Goal: Find specific page/section: Find specific page/section

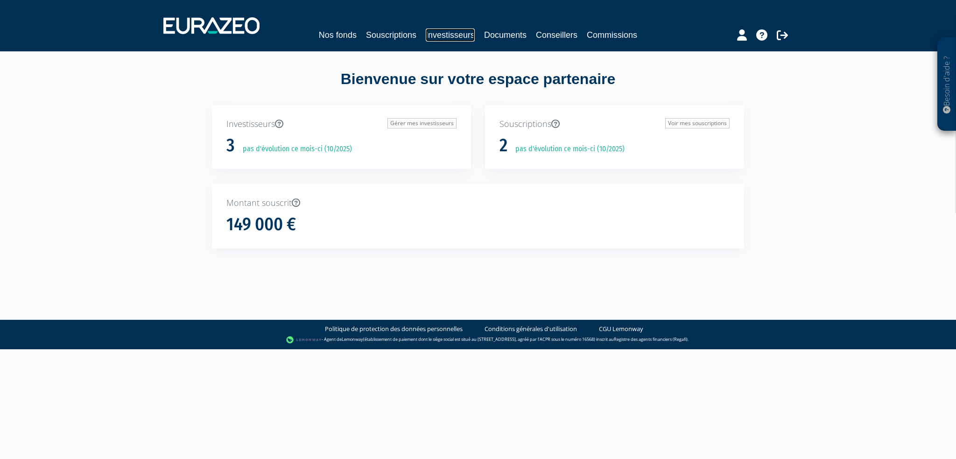
click at [462, 37] on link "Investisseurs" at bounding box center [450, 34] width 49 height 13
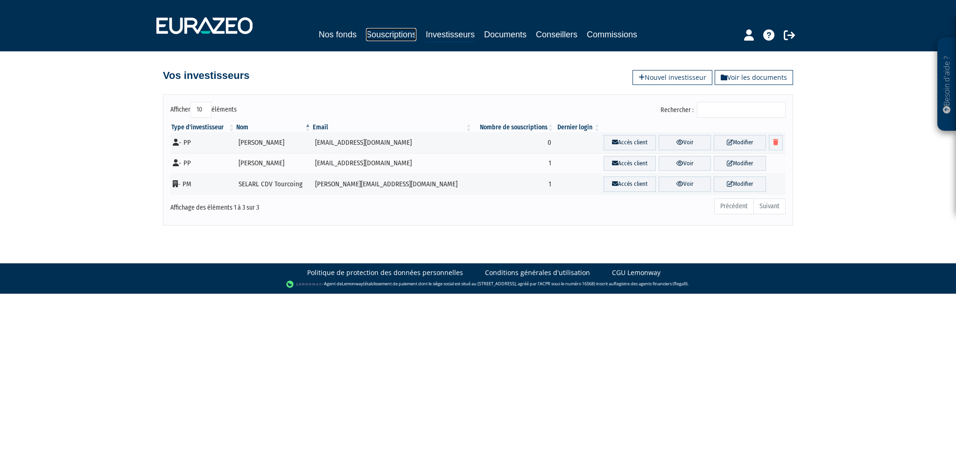
click at [398, 31] on link "Souscriptions" at bounding box center [391, 34] width 50 height 13
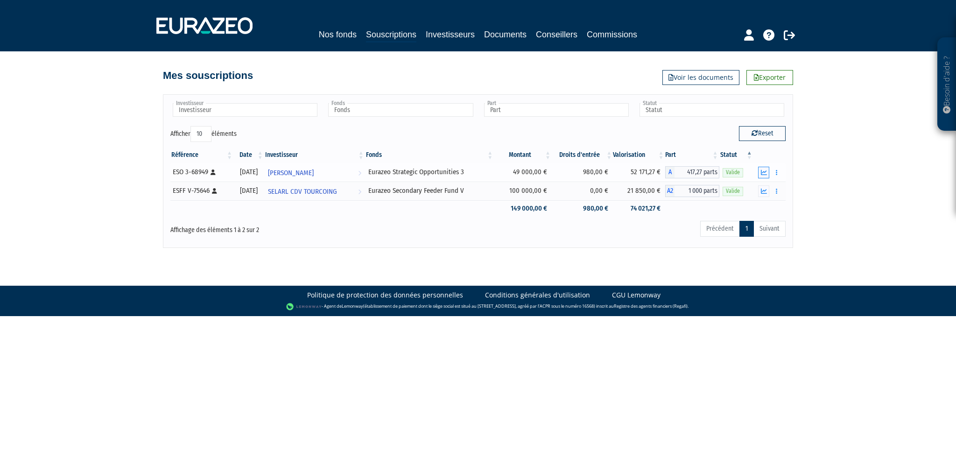
click at [765, 172] on icon "button" at bounding box center [764, 172] width 6 height 6
